Goal: Task Accomplishment & Management: Manage account settings

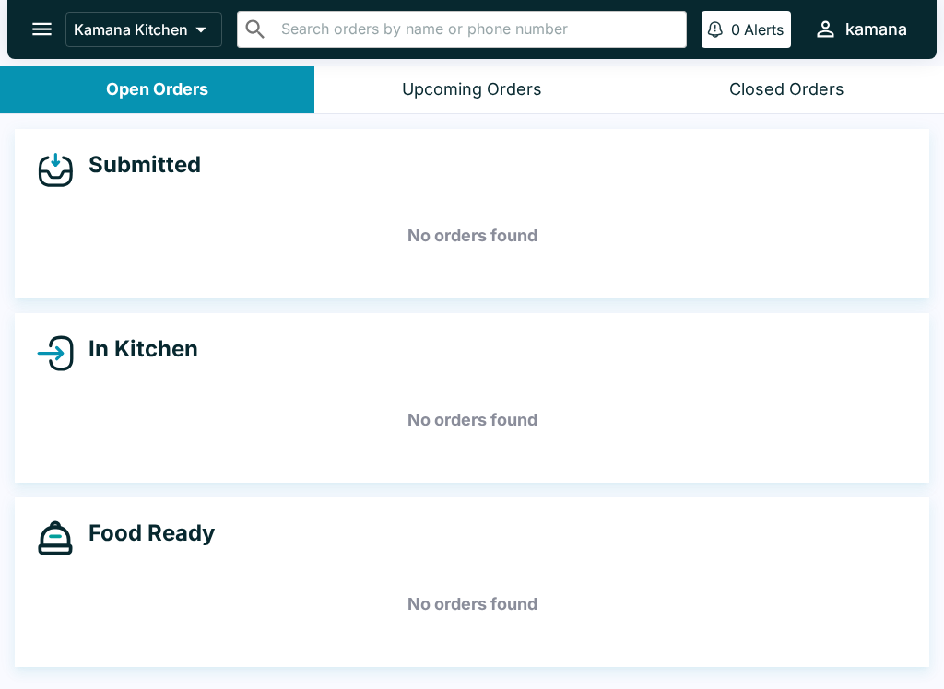
click at [42, 29] on icon "open drawer" at bounding box center [41, 29] width 19 height 13
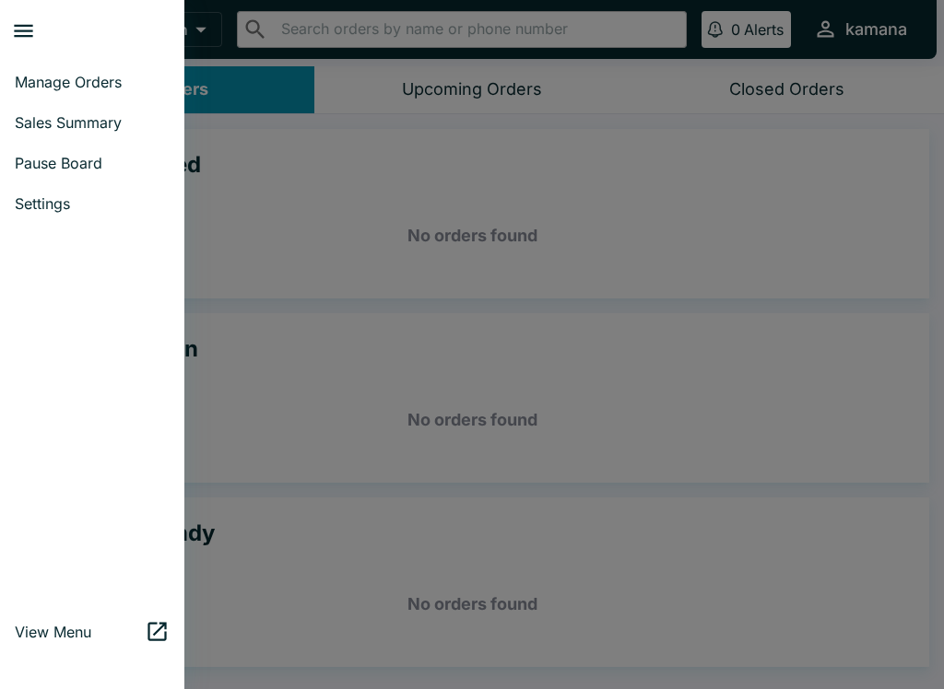
click at [82, 117] on span "Sales Summary" at bounding box center [92, 122] width 155 height 18
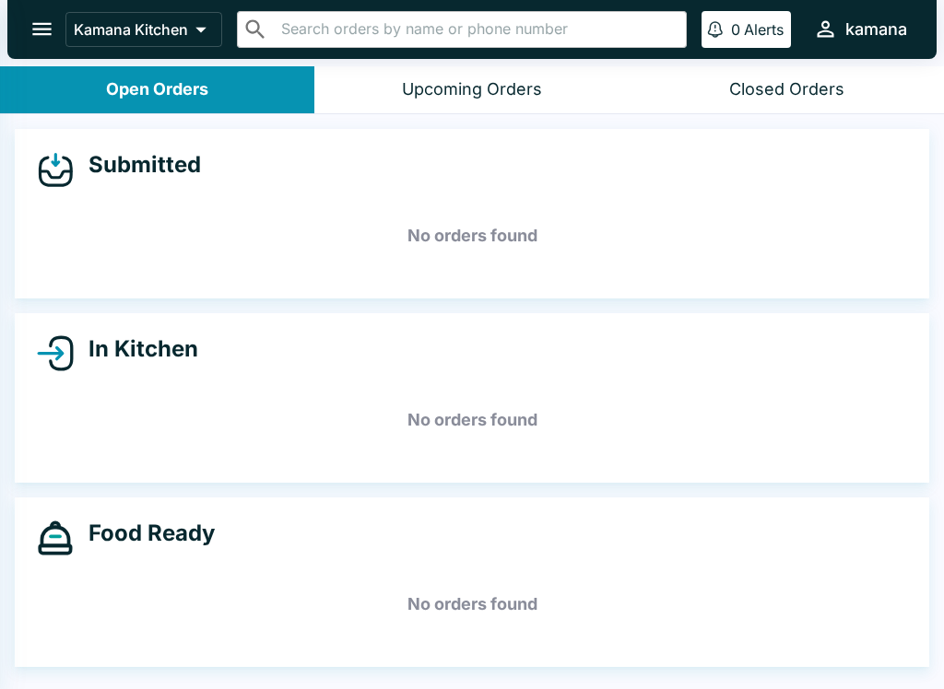
select select "03:00"
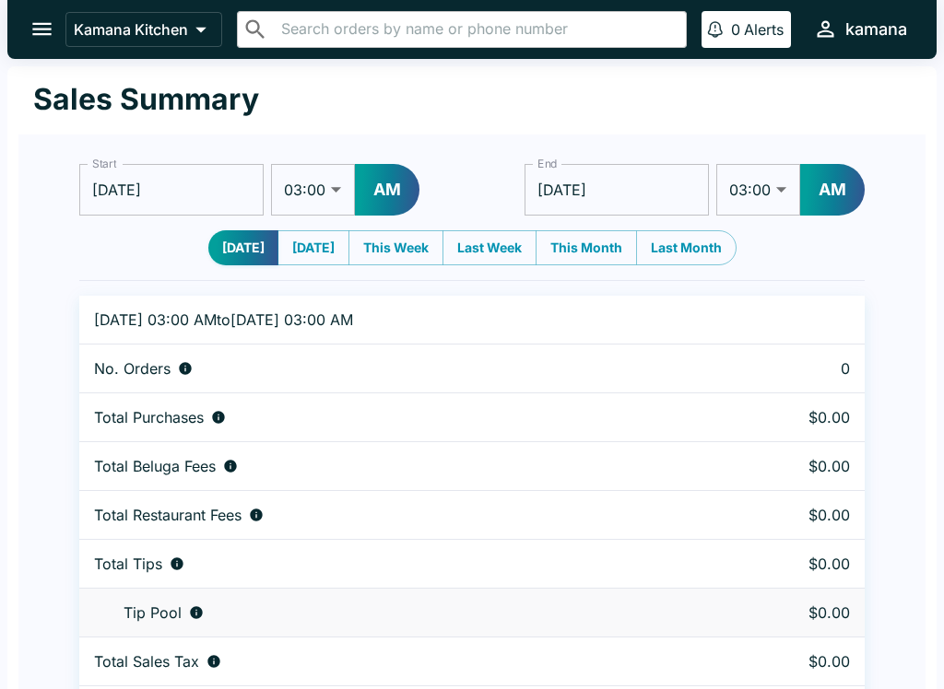
click at [696, 245] on button "Last Month" at bounding box center [686, 247] width 100 height 35
type input "[DATE]"
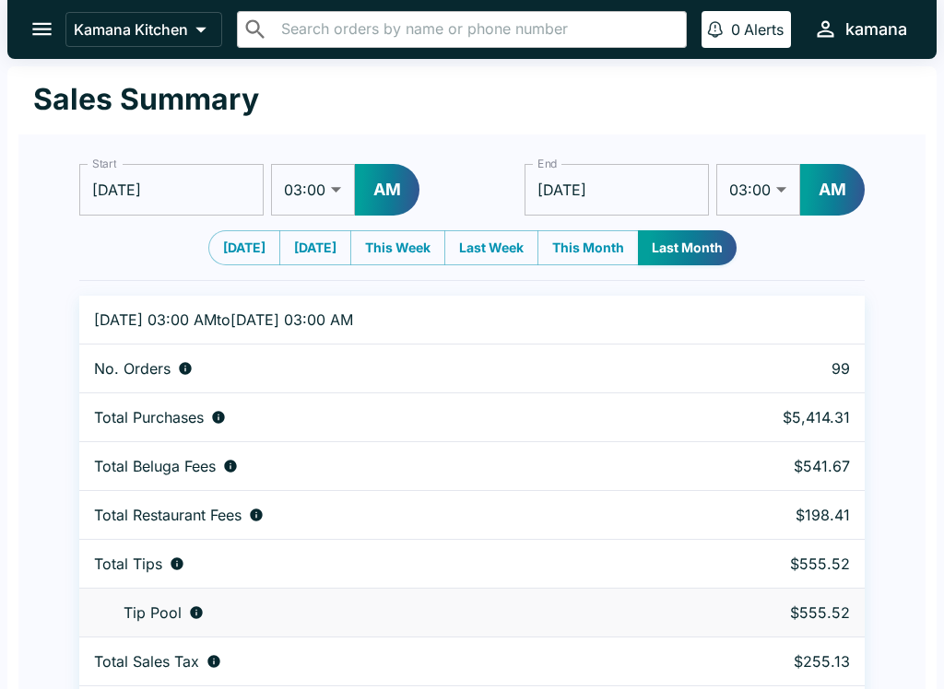
click at [30, 14] on button "open drawer" at bounding box center [41, 29] width 47 height 47
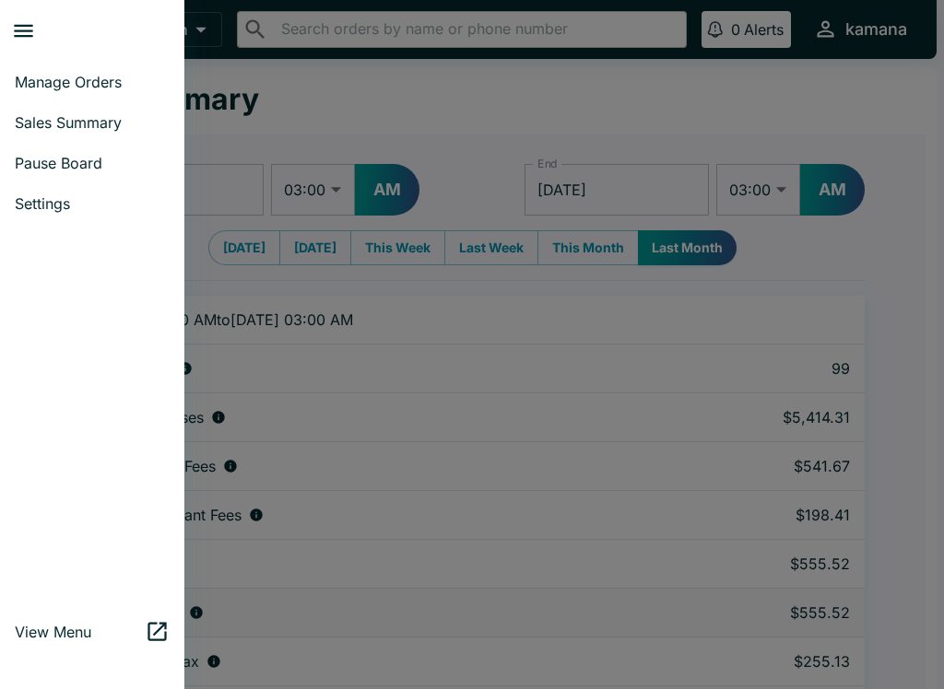
click at [93, 68] on link "Manage Orders" at bounding box center [92, 82] width 184 height 41
